Goal: Transaction & Acquisition: Download file/media

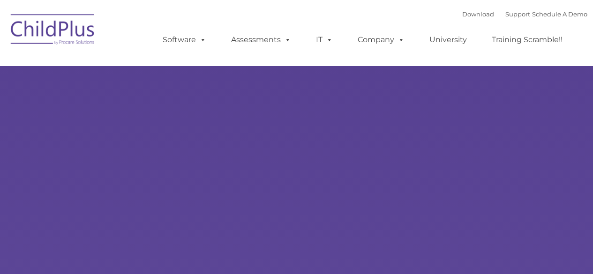
type input ""
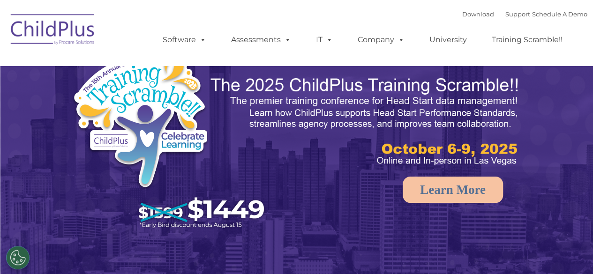
select select "MEDIUM"
click at [465, 9] on div "Download Support | Schedule A Demo " at bounding box center [524, 14] width 125 height 14
click at [465, 13] on link "Download" at bounding box center [478, 14] width 32 height 8
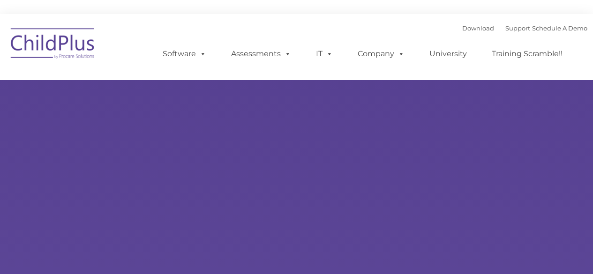
type input ""
select select "MEDIUM"
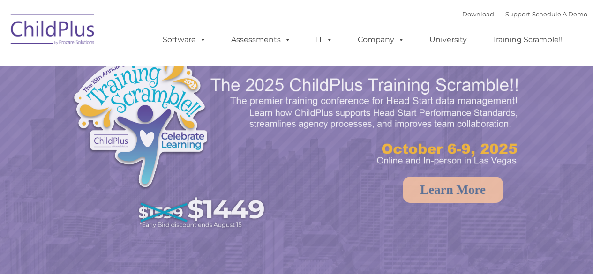
select select "MEDIUM"
